Goal: Find specific page/section: Find specific page/section

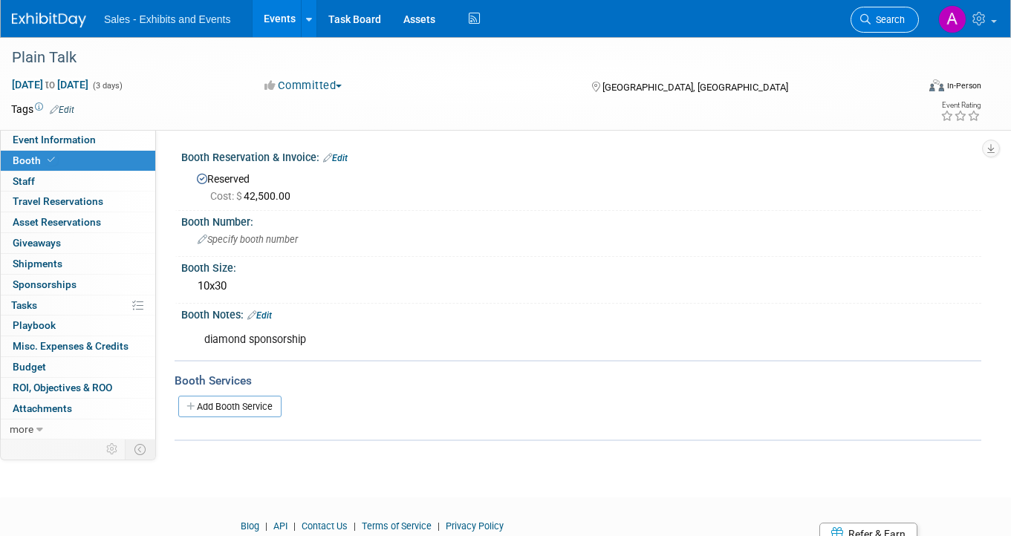
click at [875, 17] on span "Search" at bounding box center [888, 19] width 34 height 11
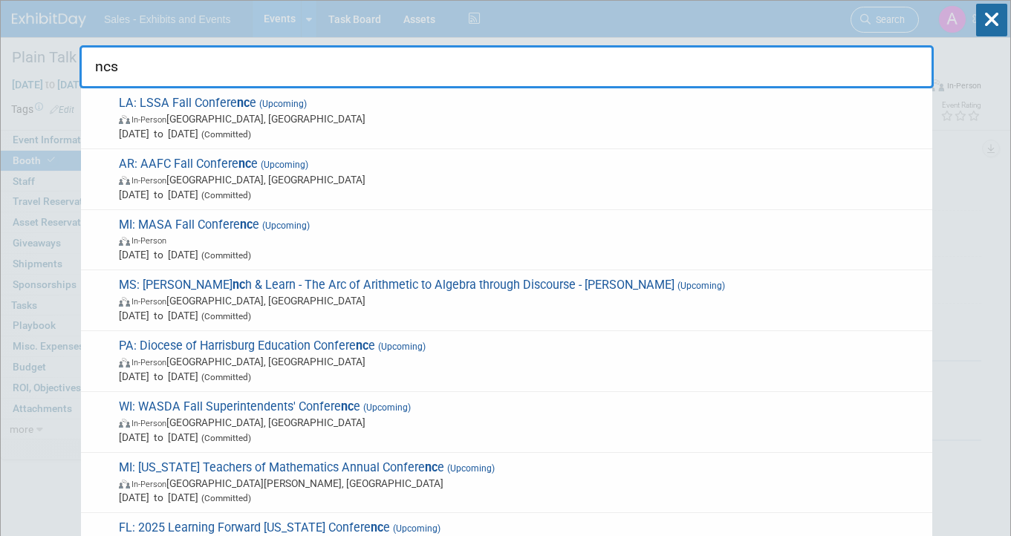
type input "ncsm"
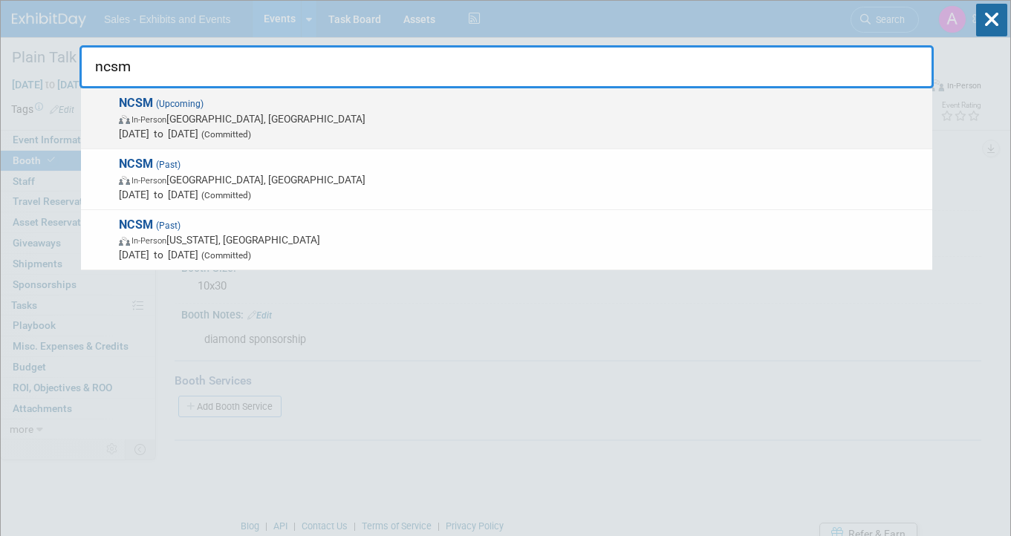
click at [471, 99] on span "NCSM (Upcoming) In-Person [GEOGRAPHIC_DATA], [GEOGRAPHIC_DATA] [DATE] to [DATE]…" at bounding box center [519, 118] width 811 height 45
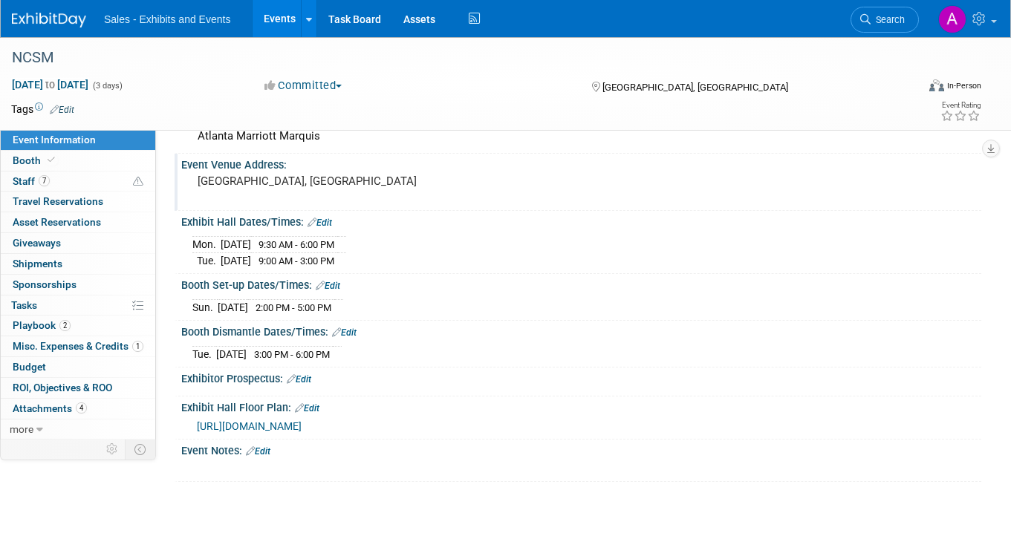
scroll to position [126, 0]
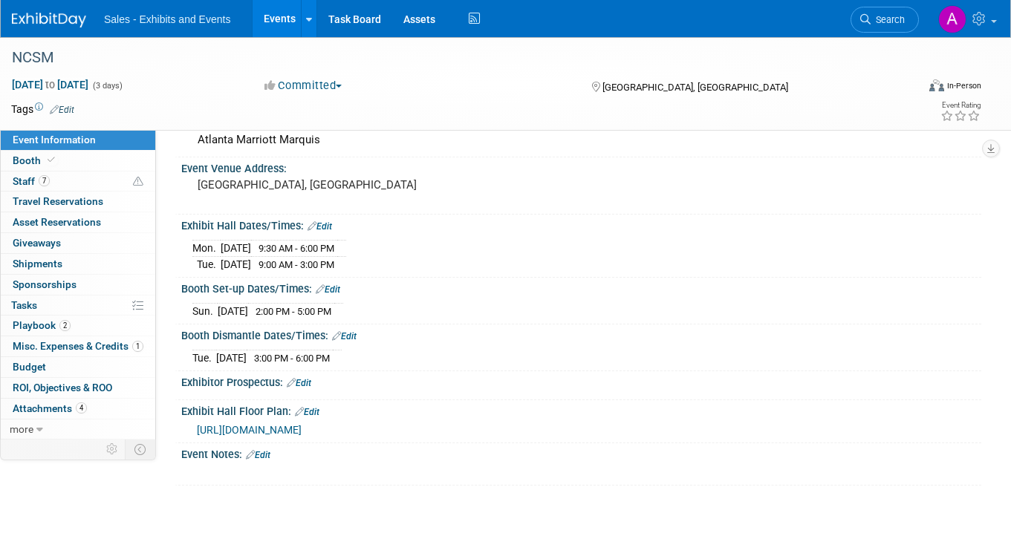
click at [264, 454] on link "Edit" at bounding box center [258, 455] width 25 height 10
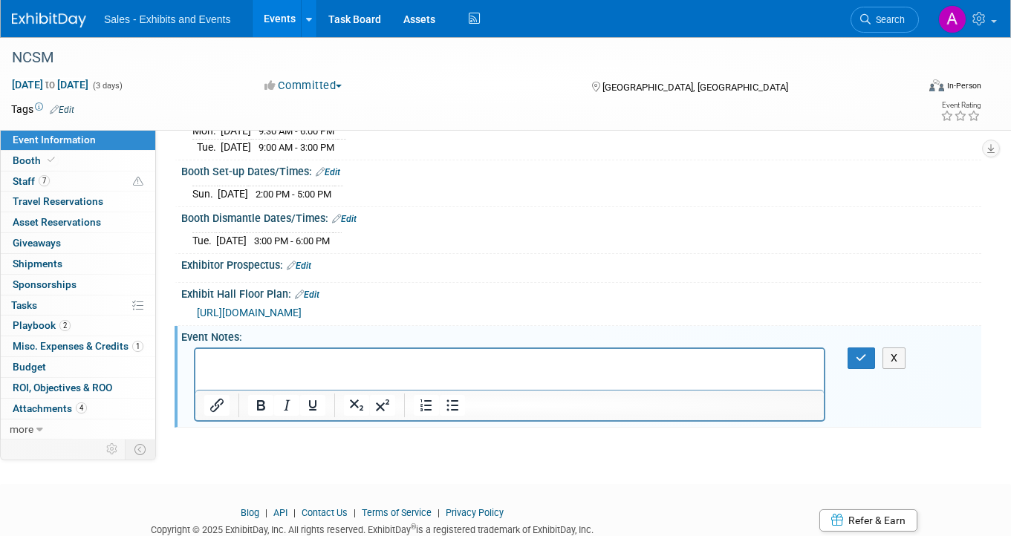
scroll to position [293, 0]
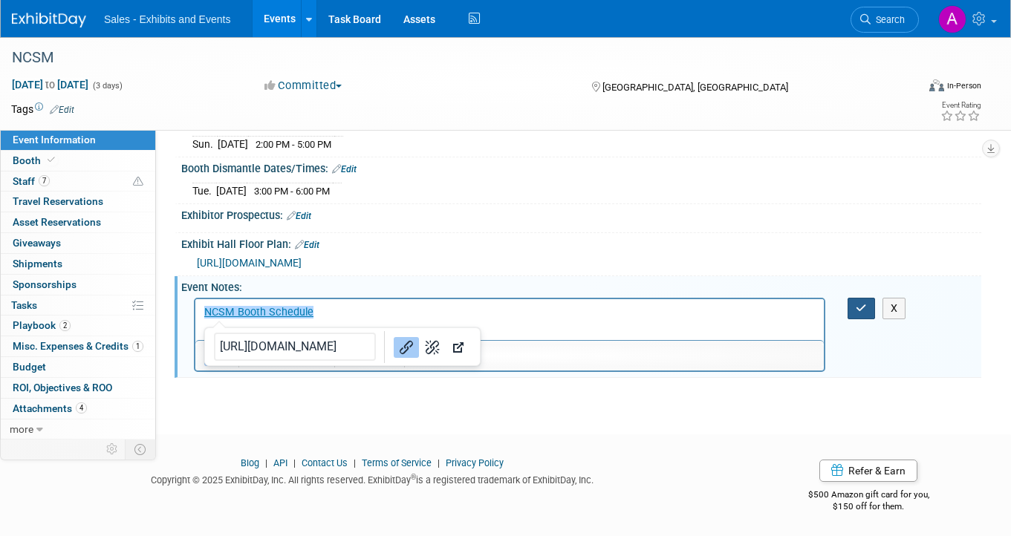
click at [860, 305] on icon "button" at bounding box center [861, 308] width 11 height 10
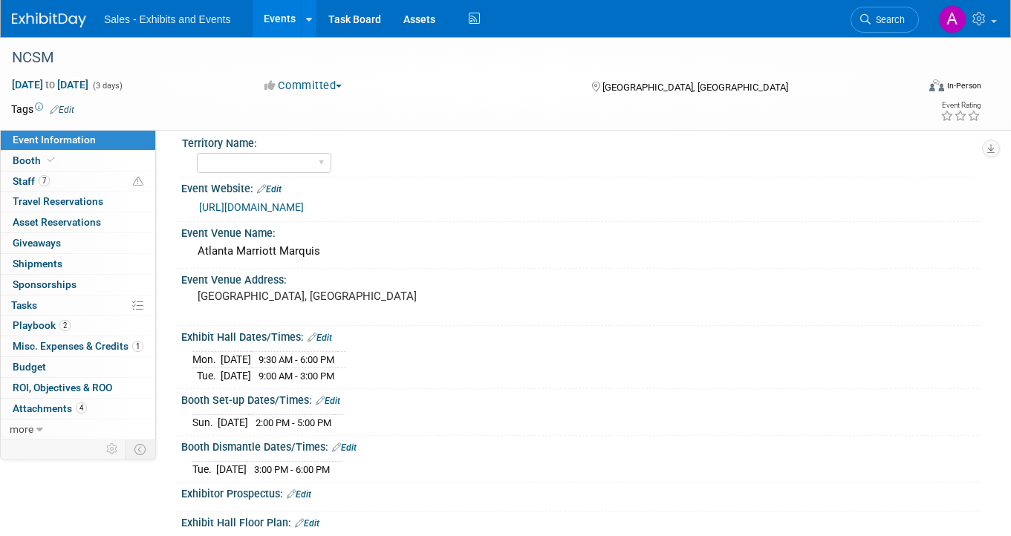
scroll to position [0, 0]
